Goal: Information Seeking & Learning: Learn about a topic

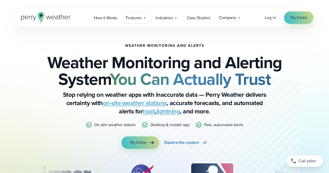
click at [135, 20] on span "Features" at bounding box center [134, 18] width 16 height 6
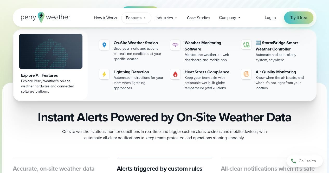
scroll to position [156, 0]
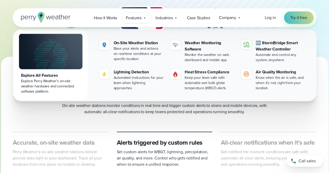
click at [294, 109] on div "Instant Alerts Powered by On-Site Weather Data On-site weather stations monitor…" at bounding box center [165, 99] width 304 height 31
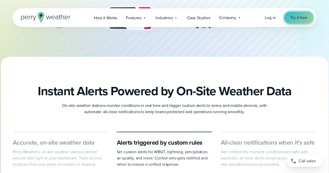
click at [300, 22] on link "Try it free" at bounding box center [298, 17] width 29 height 12
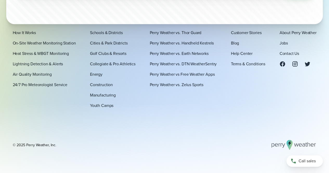
scroll to position [1791, 0]
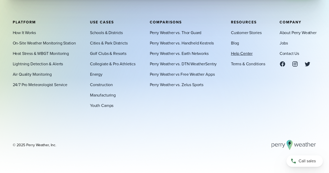
click at [249, 54] on link "Help Center" at bounding box center [242, 53] width 22 height 6
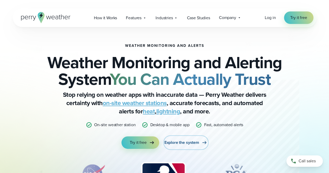
click at [171, 144] on span "Explore the system" at bounding box center [181, 142] width 35 height 6
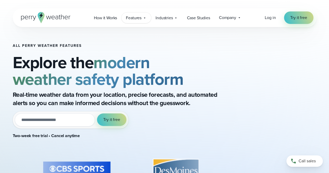
click at [132, 16] on span "Features" at bounding box center [134, 18] width 16 height 6
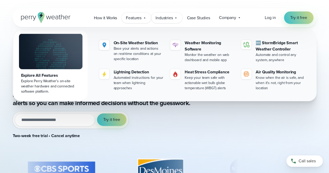
click at [158, 14] on div "Industries Featured Case Study How PGA of America is Prioritizing Golfer Safety…" at bounding box center [166, 17] width 31 height 11
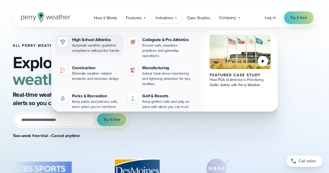
click at [108, 48] on div "Automate weather guideline compliance without the hassle" at bounding box center [97, 48] width 50 height 10
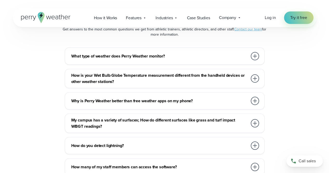
scroll to position [2703, 0]
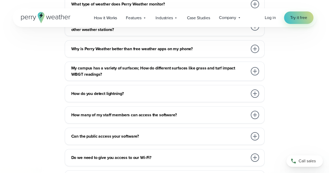
click at [255, 71] on div at bounding box center [255, 71] width 8 height 8
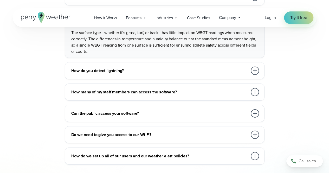
scroll to position [2781, 0]
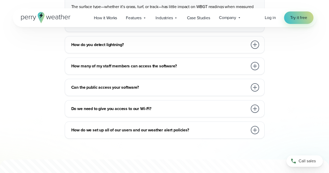
click at [134, 127] on h3 "How do we set up all of our users and our weather alert policies?" at bounding box center [159, 130] width 176 height 6
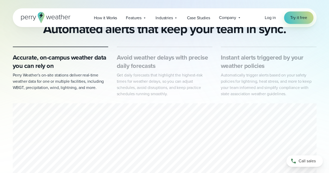
scroll to position [23, 0]
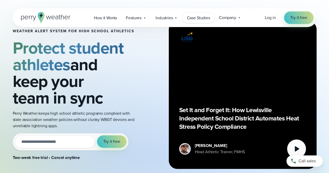
click at [202, 20] on span "Case Studies" at bounding box center [198, 18] width 23 height 6
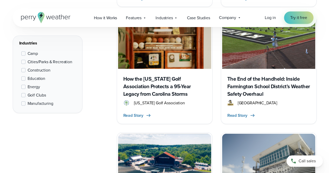
scroll to position [451, 0]
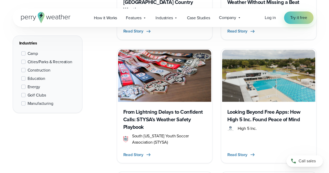
click at [52, 19] on icon at bounding box center [52, 18] width 3 height 4
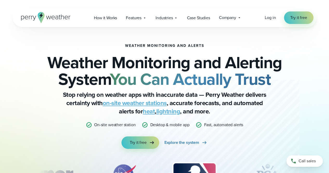
click at [145, 104] on link "on-site weather stations" at bounding box center [135, 102] width 64 height 9
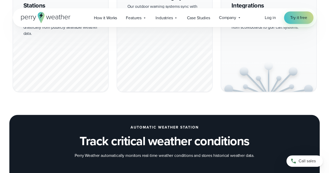
scroll to position [364, 0]
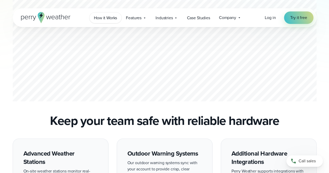
click at [101, 19] on span "How it Works" at bounding box center [105, 18] width 23 height 6
